Goal: Information Seeking & Learning: Learn about a topic

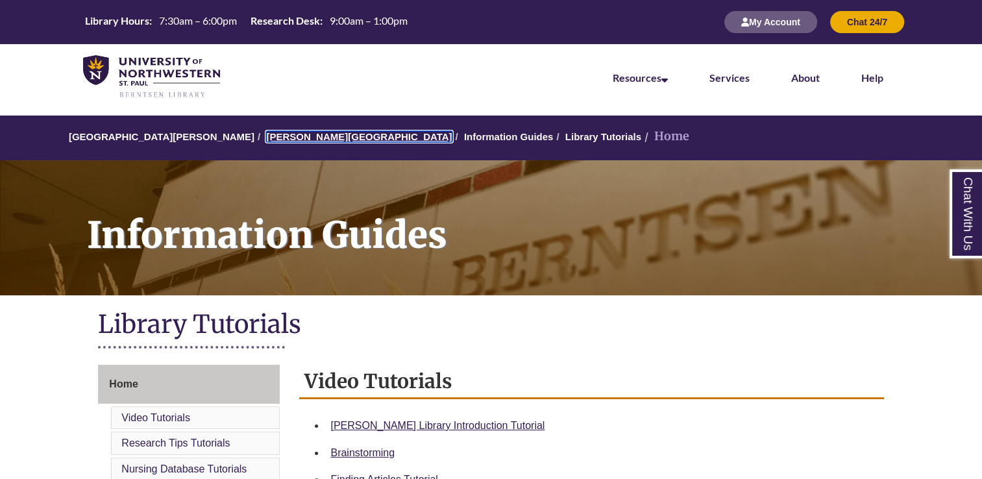
click at [310, 136] on link "[PERSON_NAME][GEOGRAPHIC_DATA]" at bounding box center [359, 136] width 186 height 11
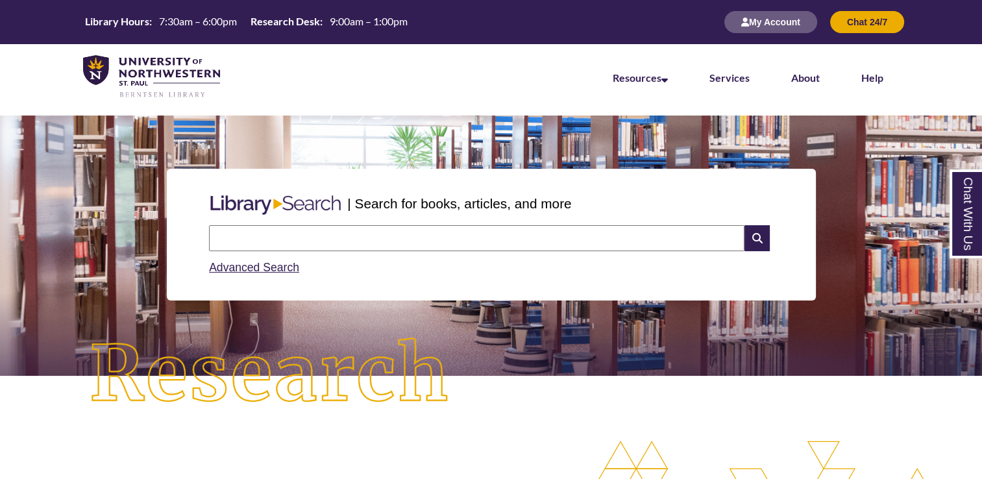
click at [345, 235] on input "text" at bounding box center [476, 238] width 535 height 26
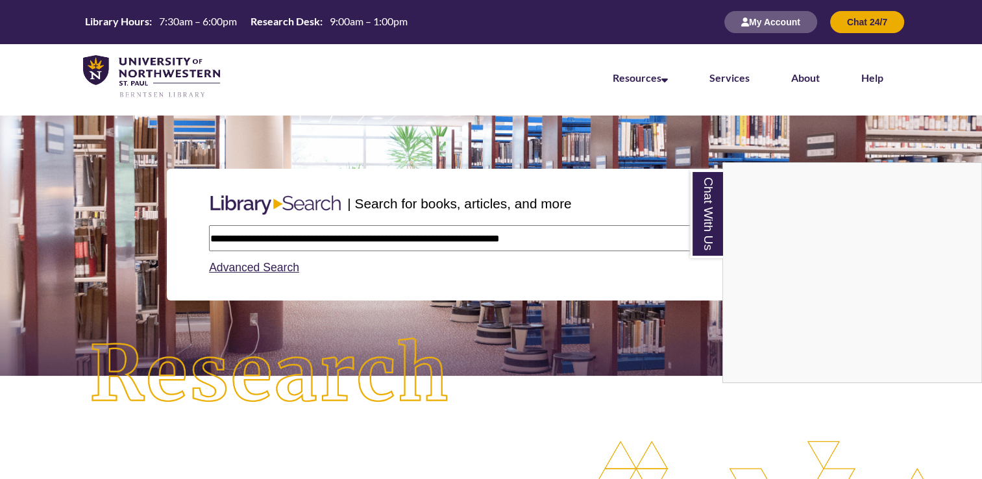
type input "**********"
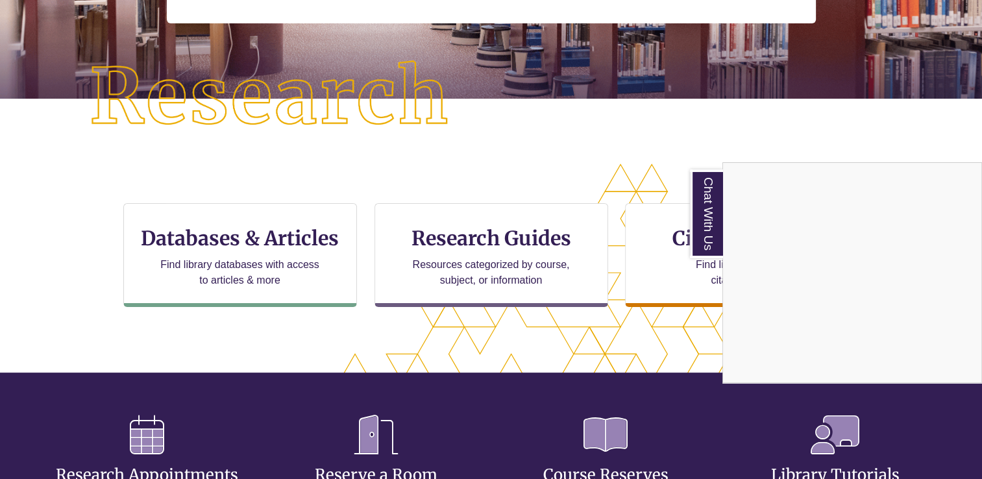
scroll to position [288, 0]
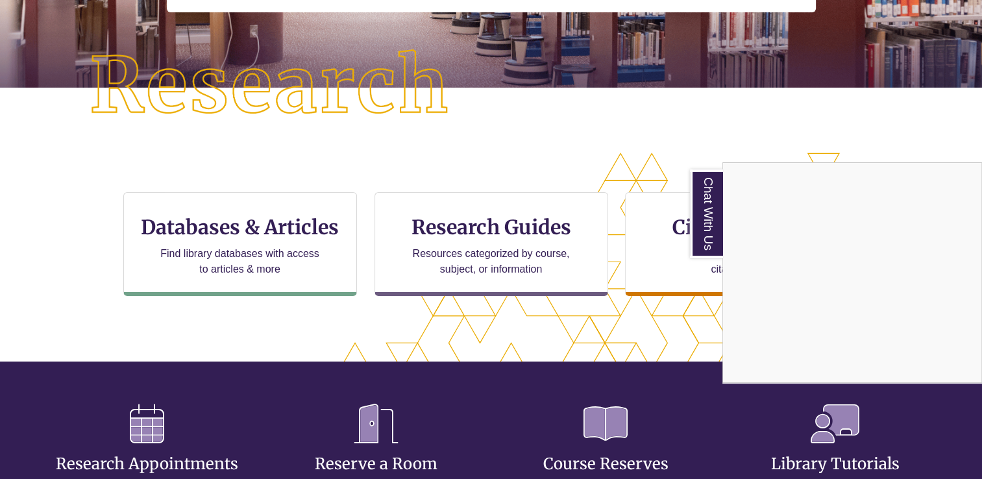
click at [268, 221] on div "Chat With Us" at bounding box center [491, 239] width 982 height 479
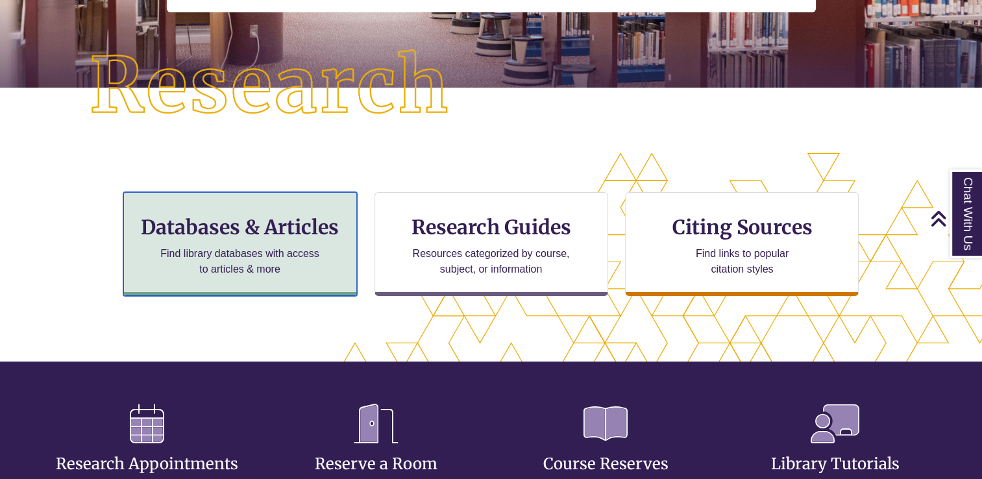
click at [295, 217] on h3 "Databases & Articles" at bounding box center [240, 227] width 212 height 25
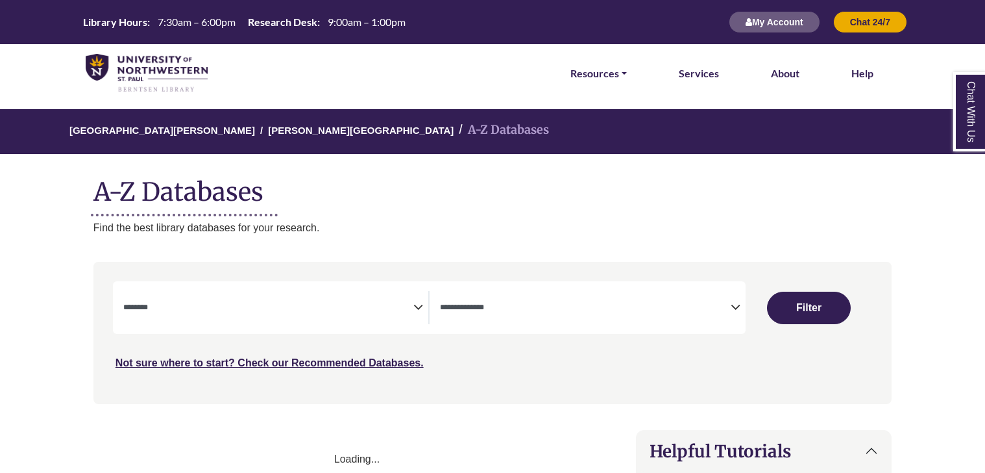
select select "Database Subject Filter"
select select "Database Types Filter"
select select "Database Subject Filter"
select select "Database Types Filter"
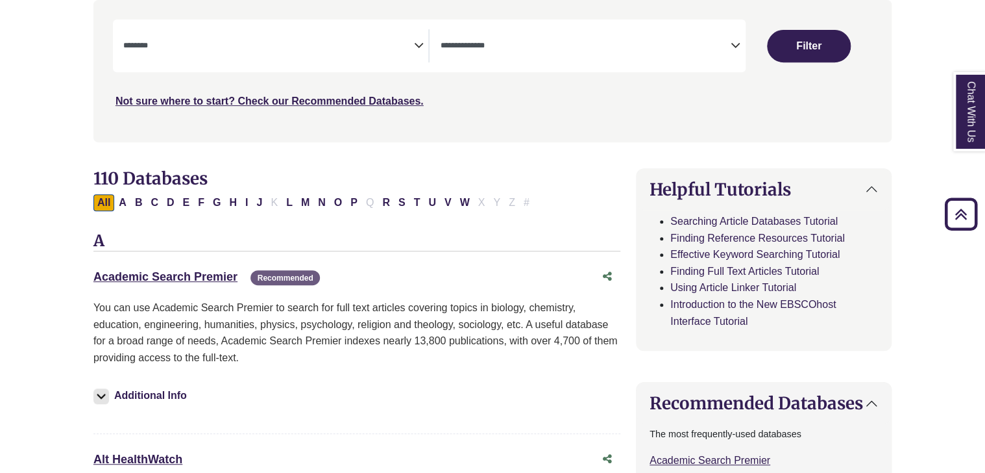
scroll to position [278, 0]
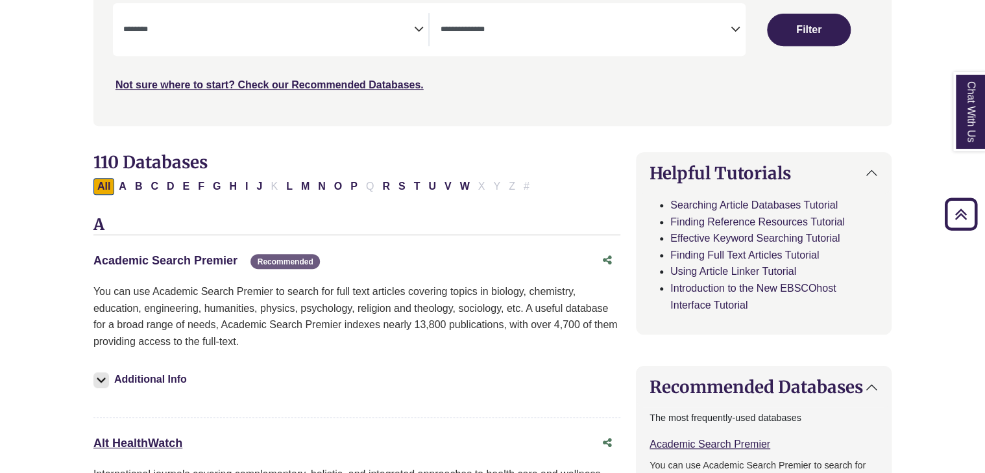
click at [203, 256] on link "Academic Search Premier This link opens in a new window" at bounding box center [165, 260] width 144 height 13
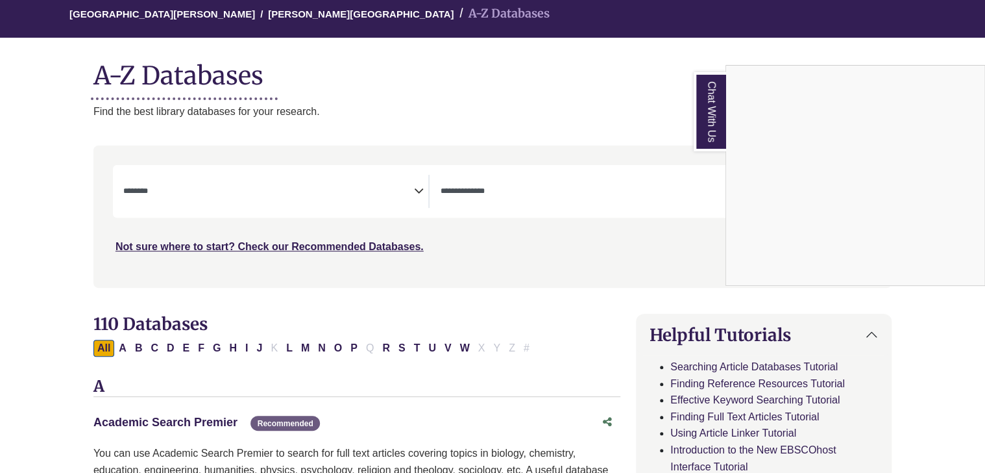
scroll to position [119, 0]
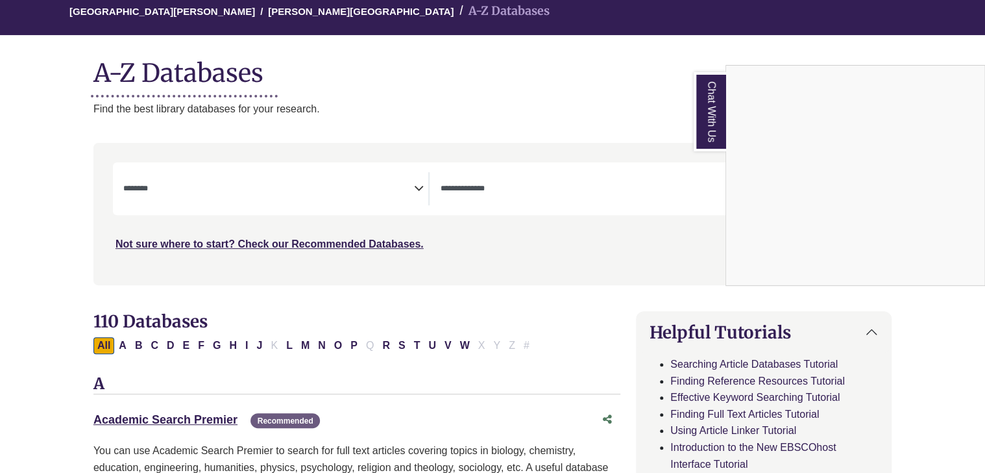
click at [293, 9] on div "Chat With Us" at bounding box center [492, 236] width 985 height 473
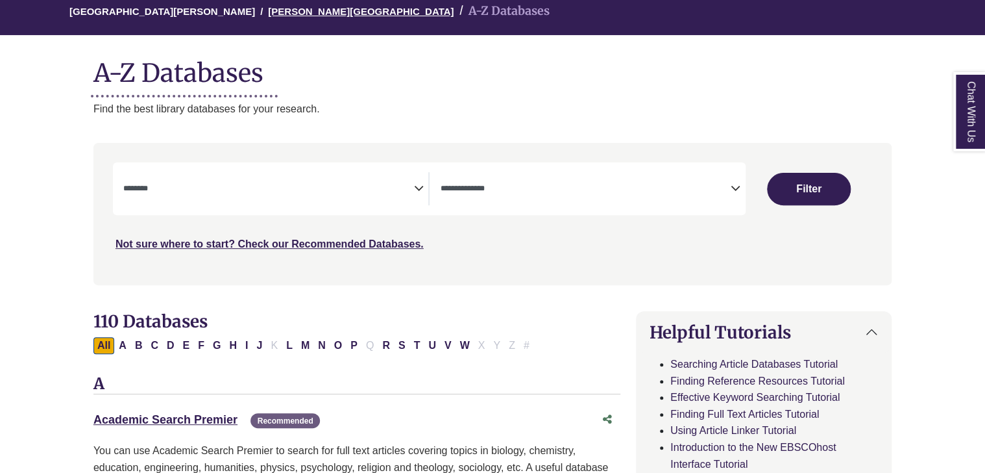
click at [270, 7] on link "[PERSON_NAME][GEOGRAPHIC_DATA]" at bounding box center [361, 10] width 186 height 13
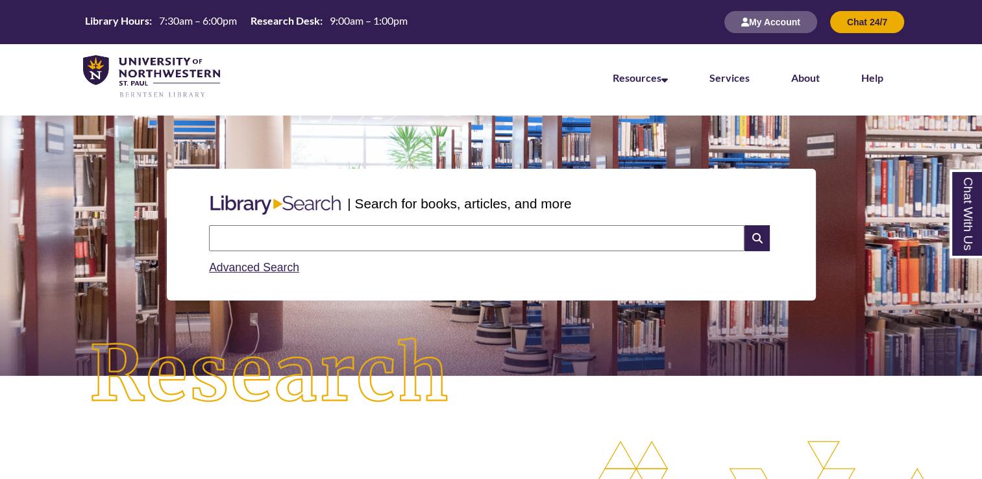
click at [334, 232] on input "text" at bounding box center [476, 238] width 535 height 26
type input "**********"
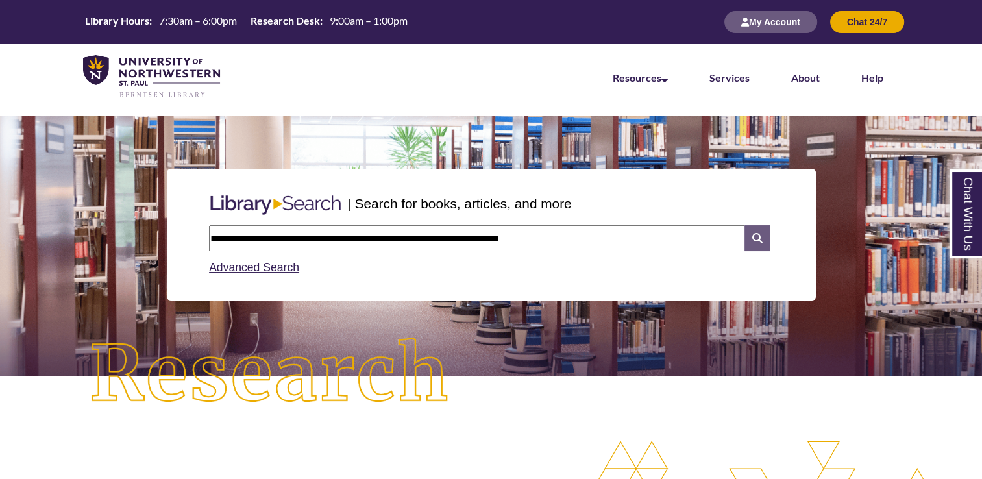
click at [754, 242] on icon at bounding box center [756, 238] width 25 height 26
